Goal: Task Accomplishment & Management: Use online tool/utility

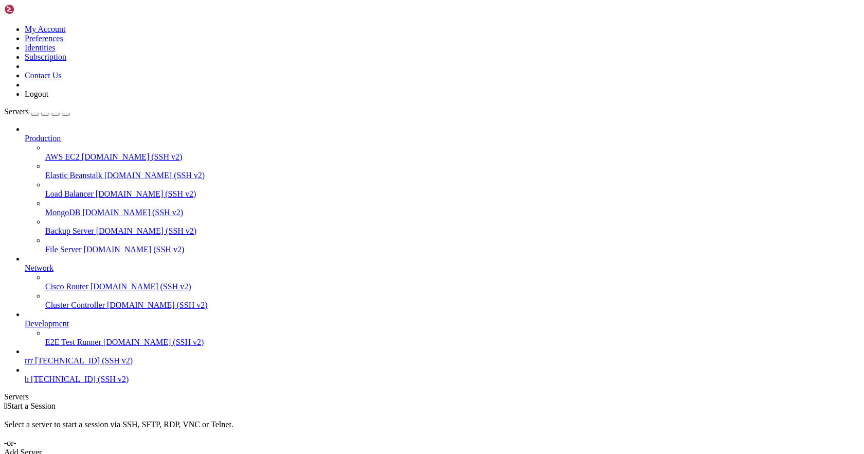
click at [234, 401] on div " Start a Session Select a server to start a session via SSH, SFTP, RDP, VNC or…" at bounding box center [432, 429] width 856 height 56
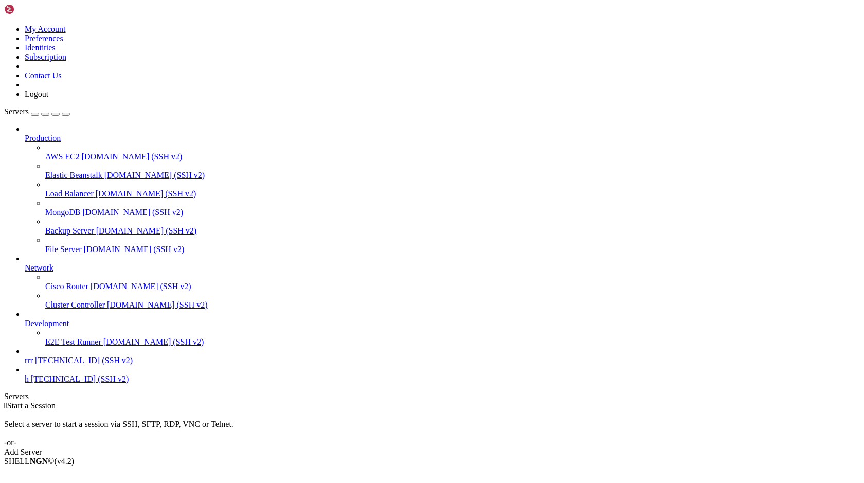
click at [505, 447] on div "Add Server" at bounding box center [432, 451] width 856 height 9
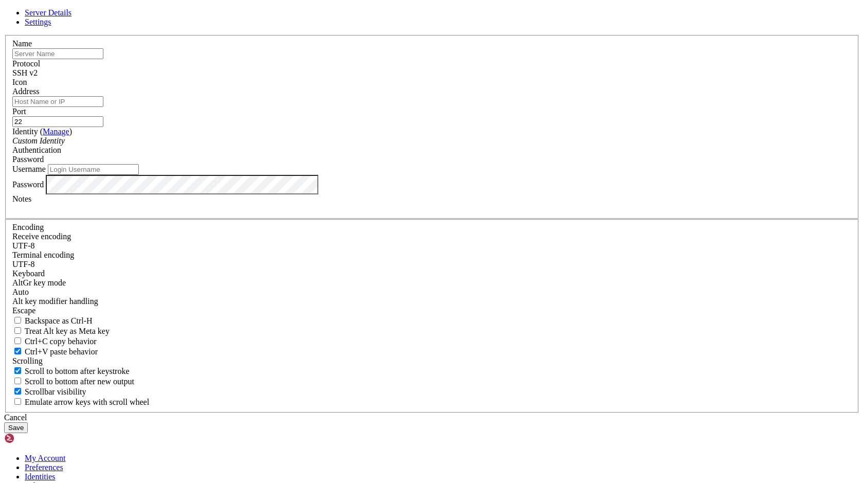
click at [103, 107] on input "Address" at bounding box center [57, 101] width 91 height 11
paste input "[TECHNICAL_ID]"
type input "[TECHNICAL_ID]"
click at [139, 175] on input "Username" at bounding box center [93, 169] width 91 height 11
paste input "root"
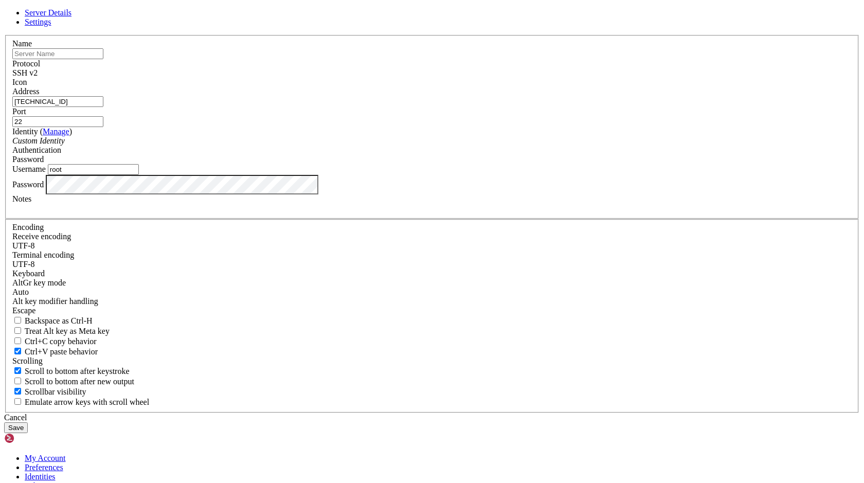
type input "root"
click at [28, 422] on button "Save" at bounding box center [16, 427] width 24 height 11
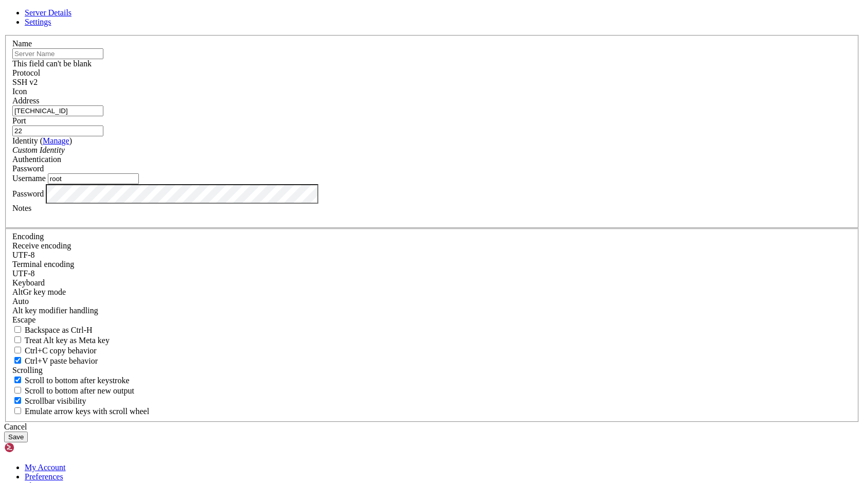
click at [103, 59] on input "text" at bounding box center [57, 53] width 91 height 11
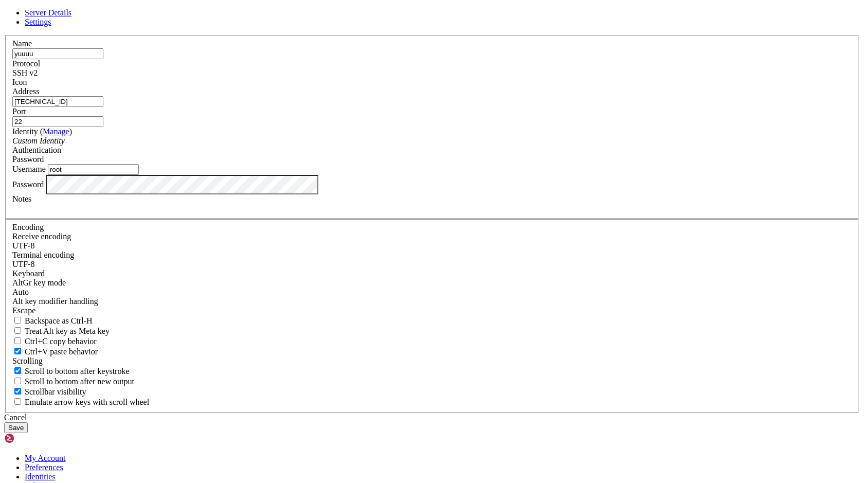
type input "yuuuu"
click at [28, 422] on button "Save" at bounding box center [16, 427] width 24 height 11
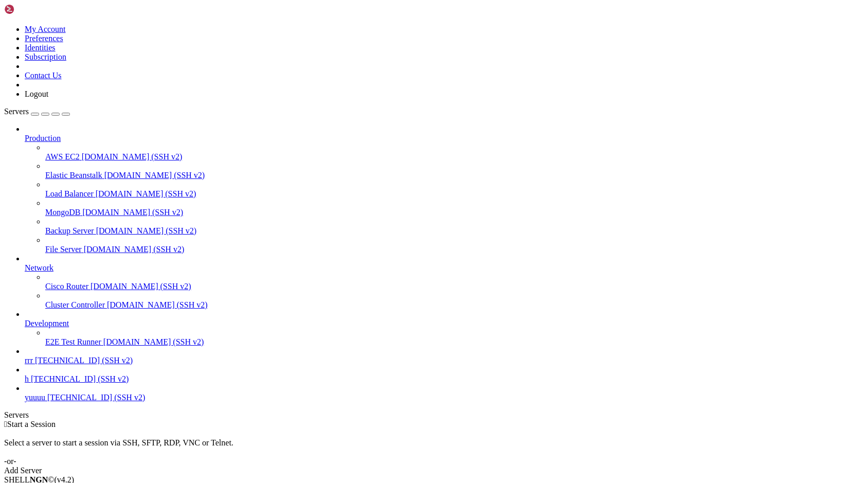
click at [77, 402] on link "yuuuu [TECHNICAL_ID] (SSH v2)" at bounding box center [442, 397] width 835 height 9
drag, startPoint x: 77, startPoint y: 455, endPoint x: 83, endPoint y: 453, distance: 6.9
click at [78, 402] on div "Production AWS EC2 [DOMAIN_NAME] (SSH v2) Elastic Beanstalk [DOMAIN_NAME] (SSH …" at bounding box center [432, 263] width 856 height 278
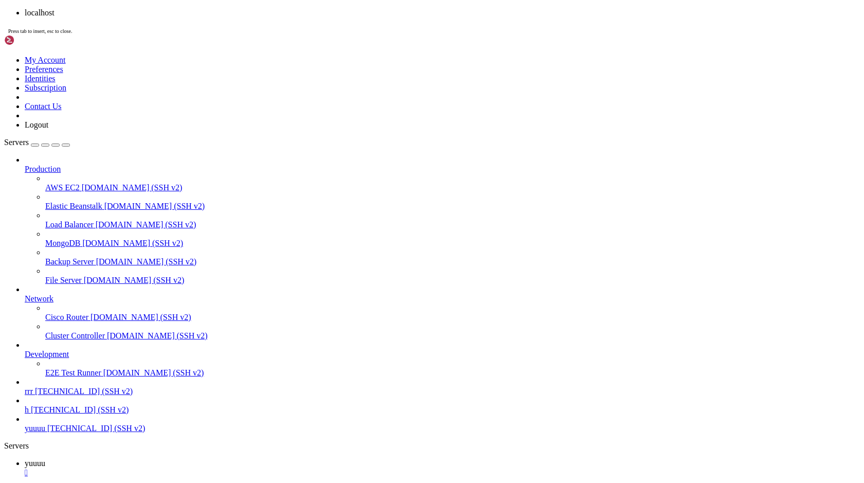
drag, startPoint x: 377, startPoint y: 434, endPoint x: 252, endPoint y: 384, distance: 135.4
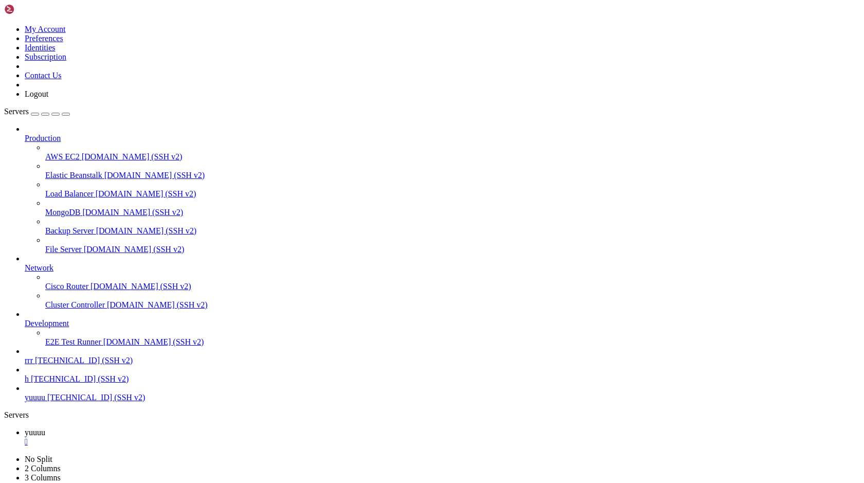
scroll to position [6434, 0]
